Goal: Navigation & Orientation: Find specific page/section

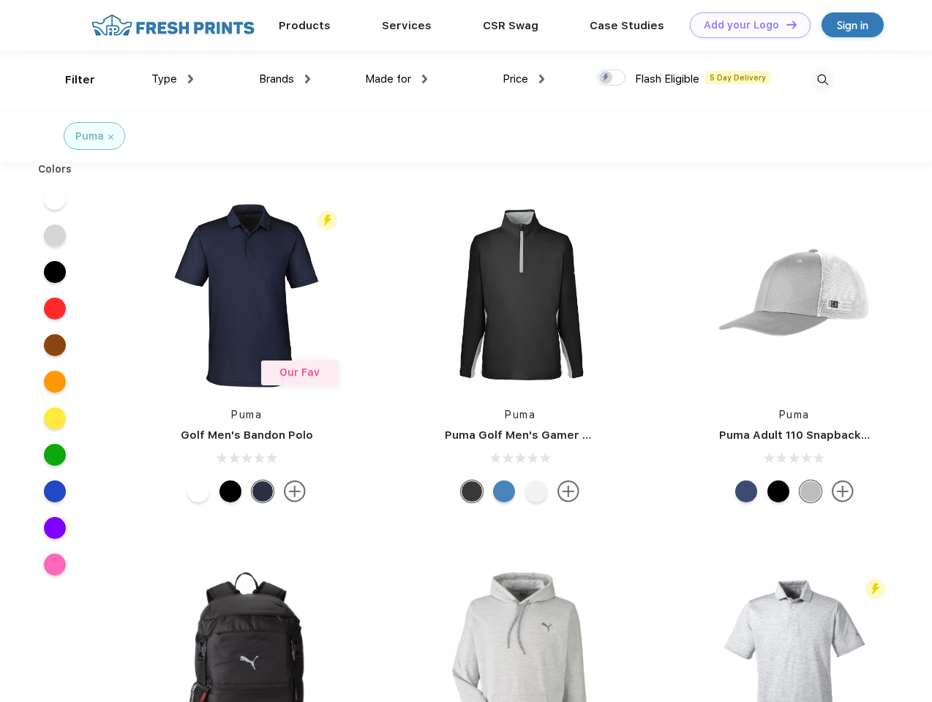
click at [744, 25] on link "Add your Logo Design Tool" at bounding box center [750, 25] width 121 height 26
click at [0, 0] on div "Design Tool" at bounding box center [0, 0] width 0 height 0
click at [785, 24] on link "Add your Logo Design Tool" at bounding box center [750, 25] width 121 height 26
click at [70, 80] on div "Filter" at bounding box center [80, 80] width 30 height 17
click at [173, 79] on span "Type" at bounding box center [164, 78] width 26 height 13
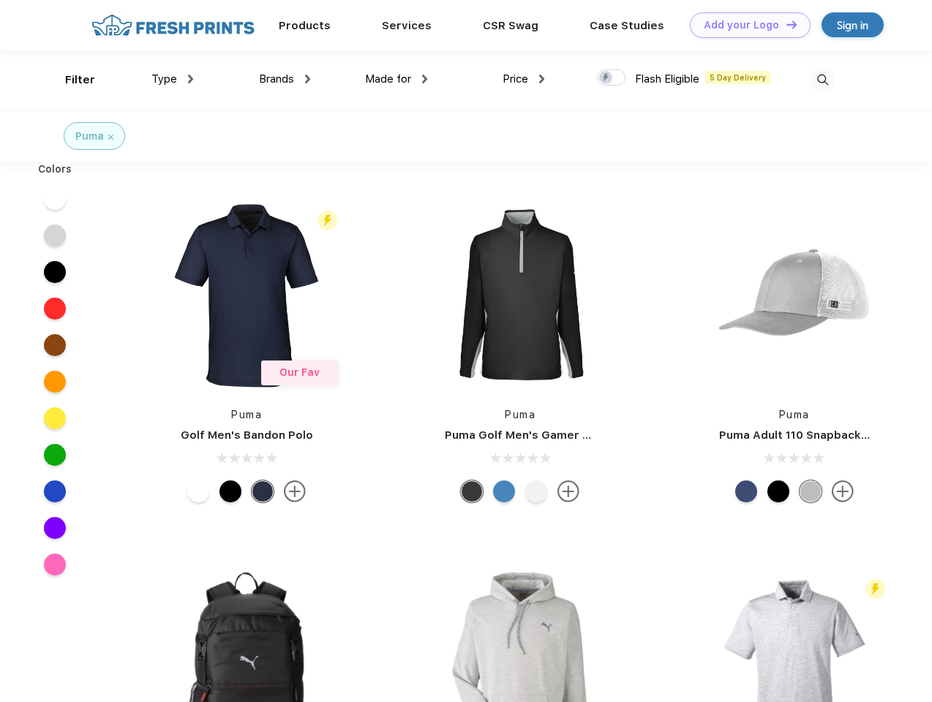
click at [284, 79] on span "Brands" at bounding box center [276, 78] width 35 height 13
click at [396, 79] on span "Made for" at bounding box center [388, 78] width 46 height 13
click at [524, 79] on span "Price" at bounding box center [515, 78] width 26 height 13
click at [611, 78] on div at bounding box center [611, 77] width 29 height 16
click at [606, 78] on input "checkbox" at bounding box center [602, 74] width 10 height 10
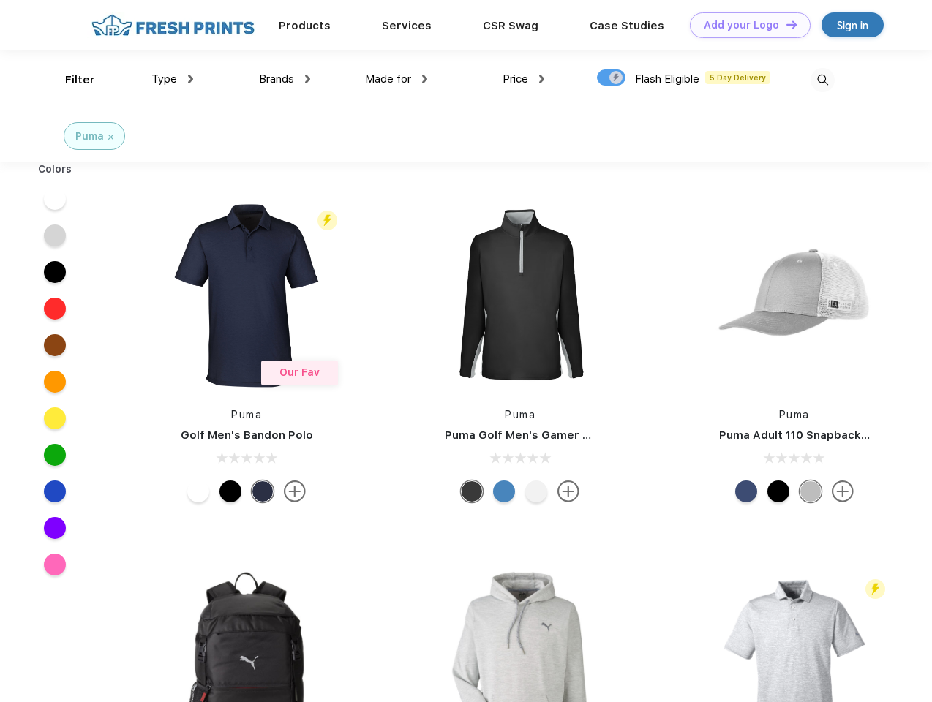
click at [822, 80] on img at bounding box center [822, 80] width 24 height 24
